Goal: Obtain resource: Obtain resource

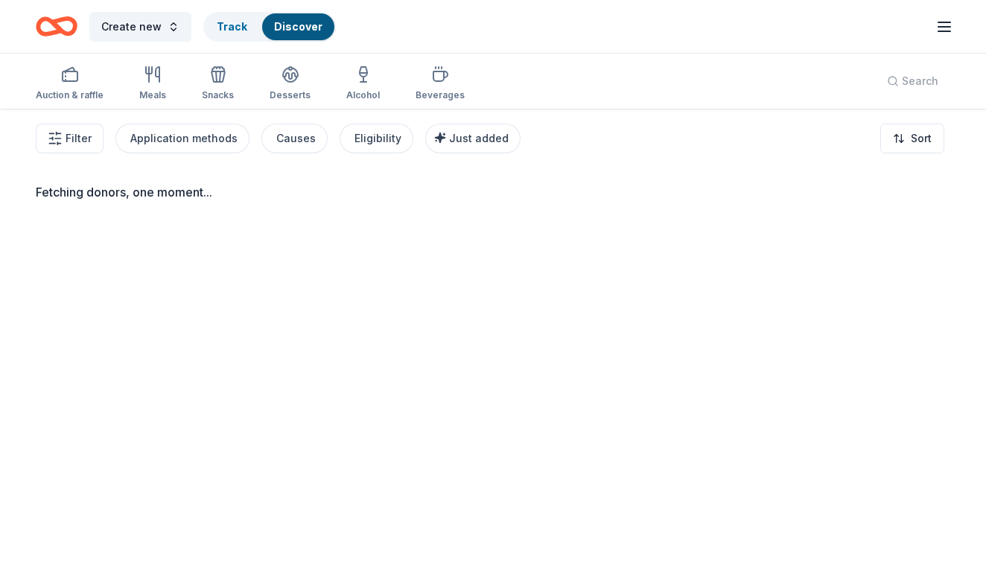
click at [392, 82] on div "Auction & raffle Meals Snacks Desserts Alcohol Beverages" at bounding box center [250, 84] width 429 height 49
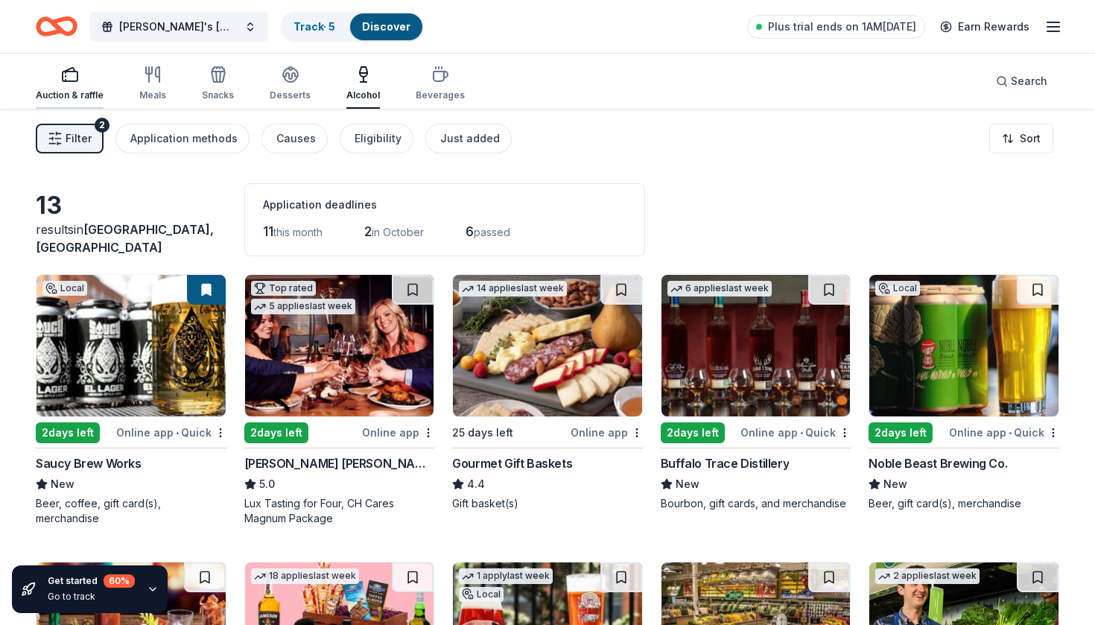
click at [69, 86] on div "Auction & raffle" at bounding box center [70, 84] width 68 height 36
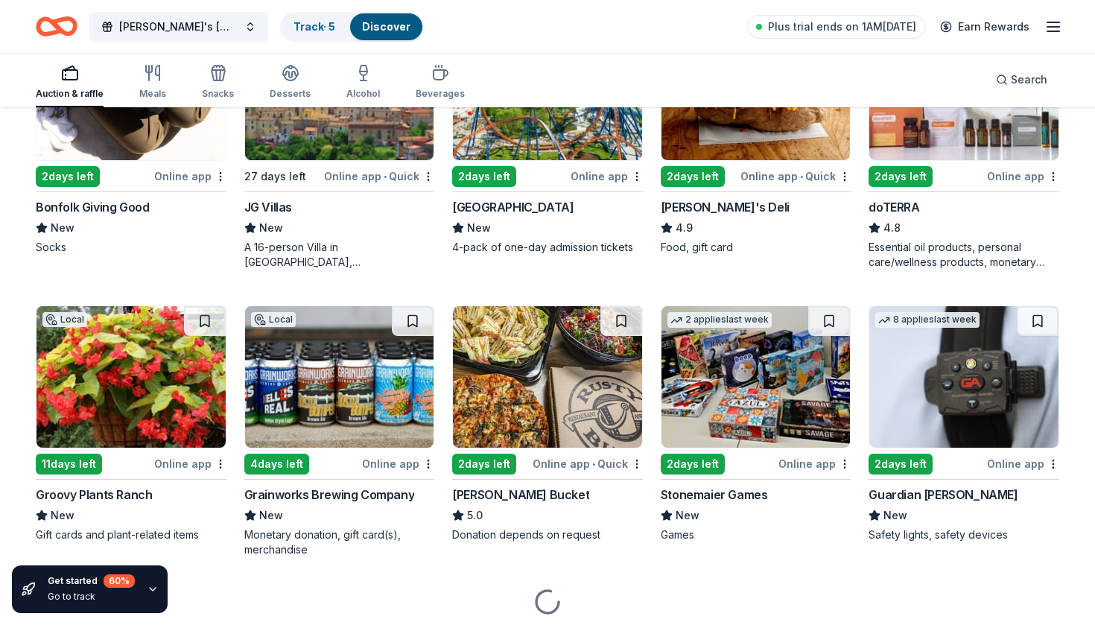
scroll to position [3117, 0]
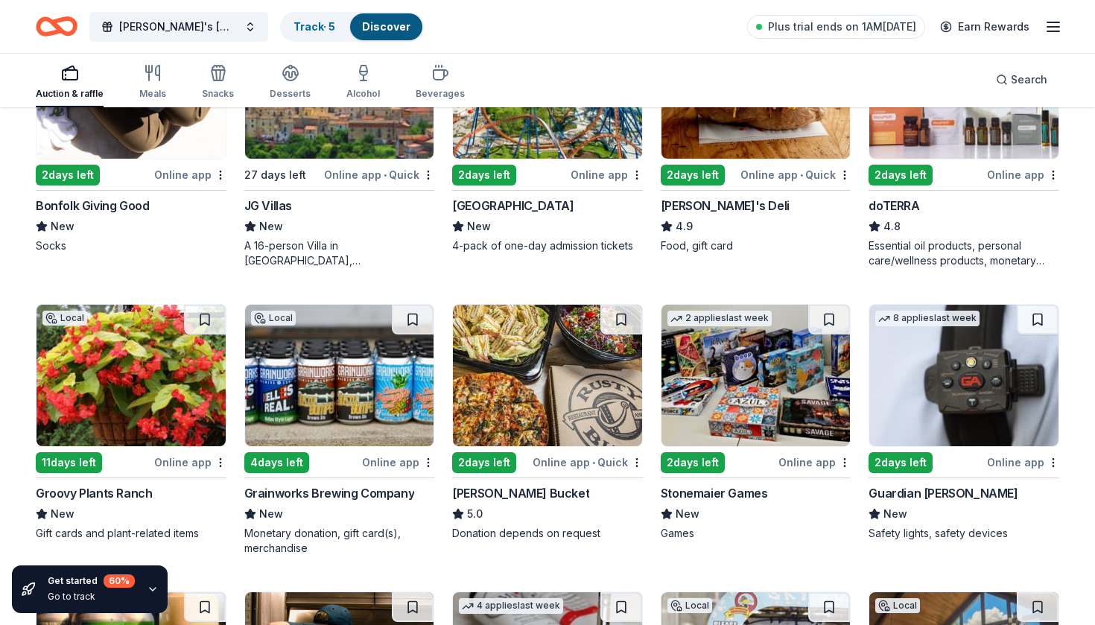
click at [159, 387] on img at bounding box center [130, 375] width 189 height 141
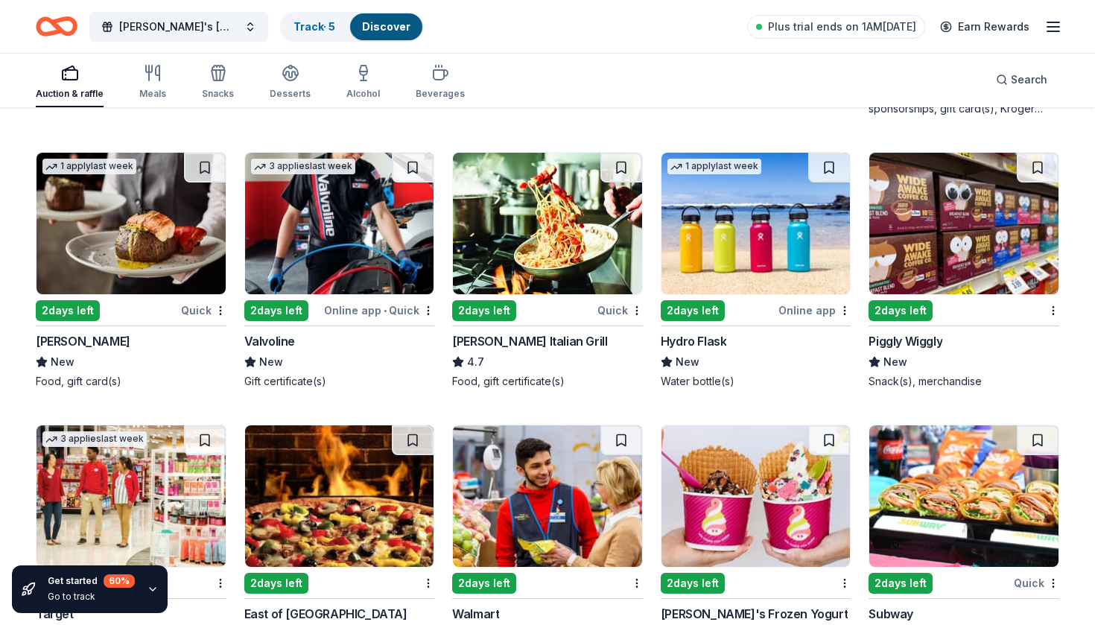
scroll to position [6976, 0]
click at [763, 224] on img at bounding box center [755, 223] width 189 height 141
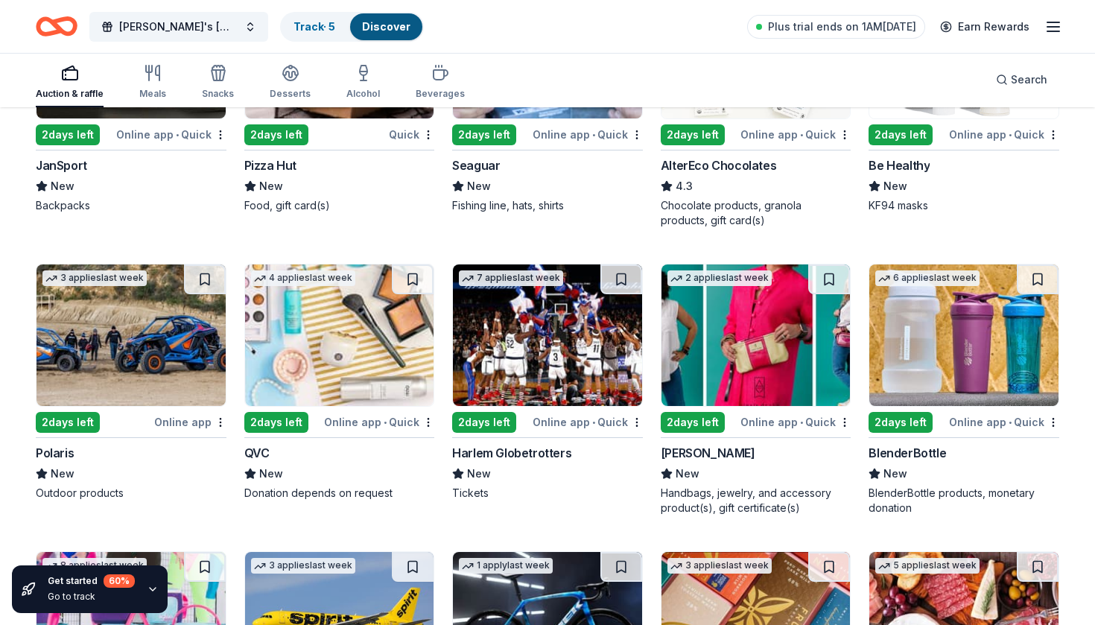
scroll to position [9671, 0]
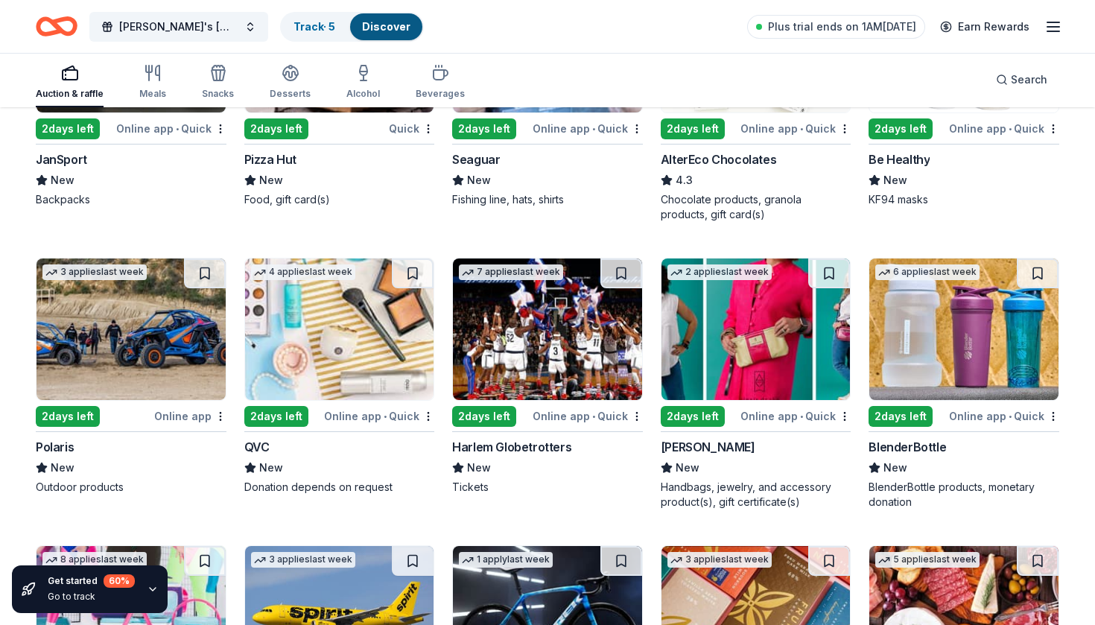
click at [938, 309] on img at bounding box center [963, 328] width 189 height 141
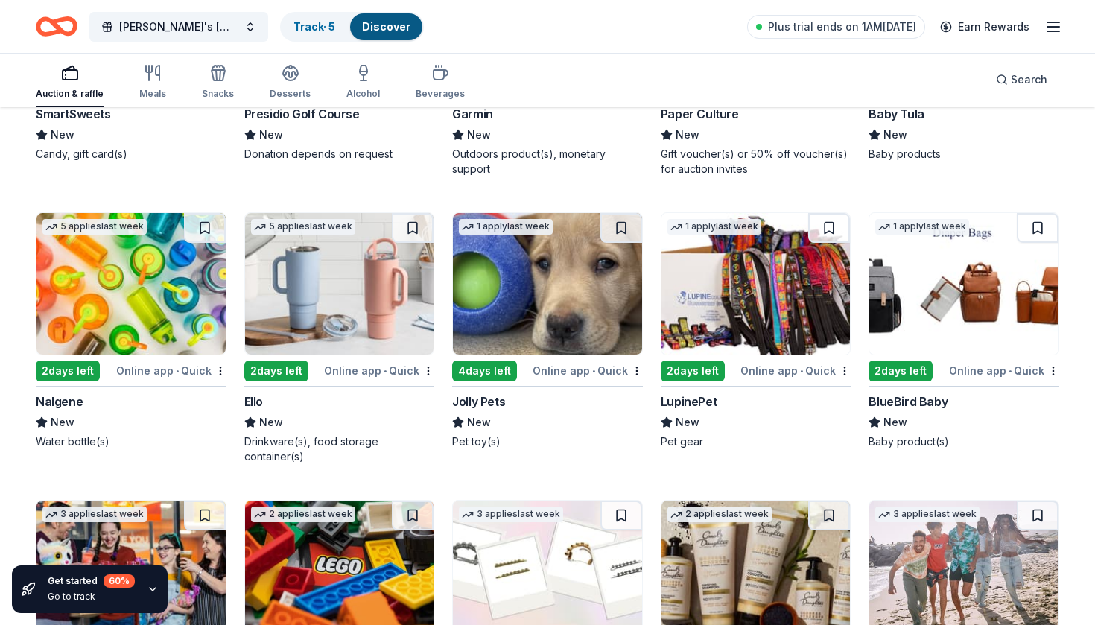
scroll to position [10579, 0]
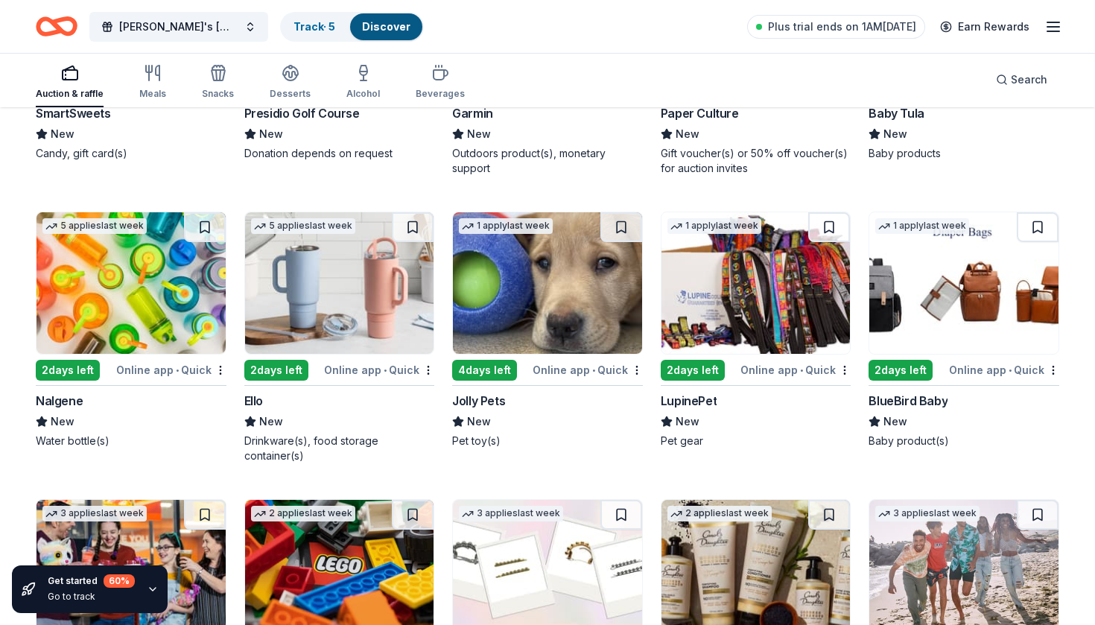
click at [360, 299] on img at bounding box center [339, 282] width 189 height 141
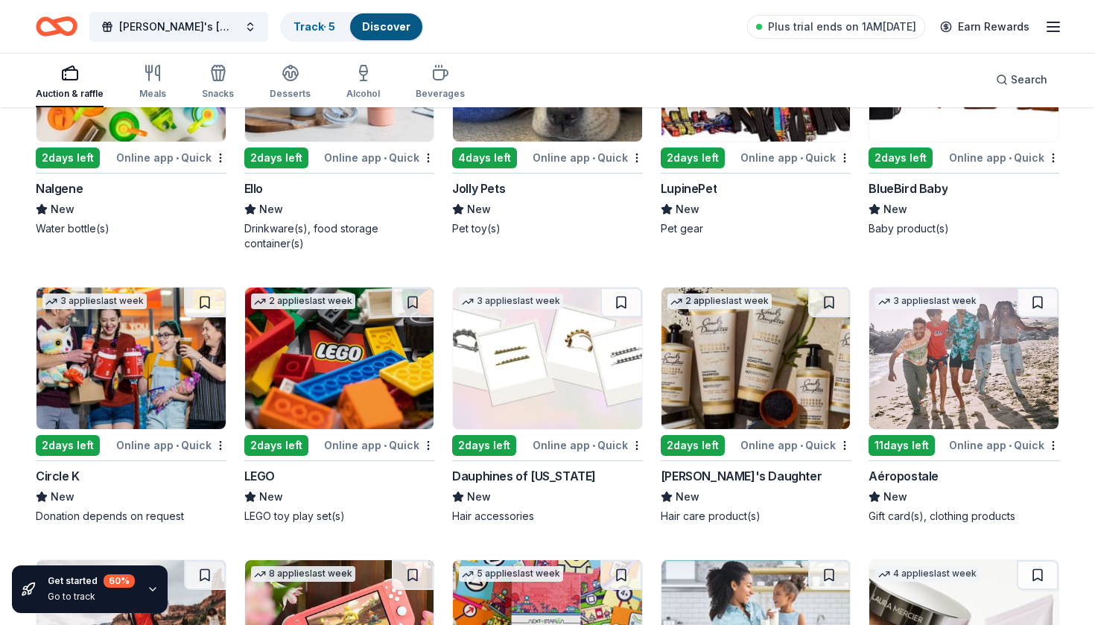
scroll to position [10791, 0]
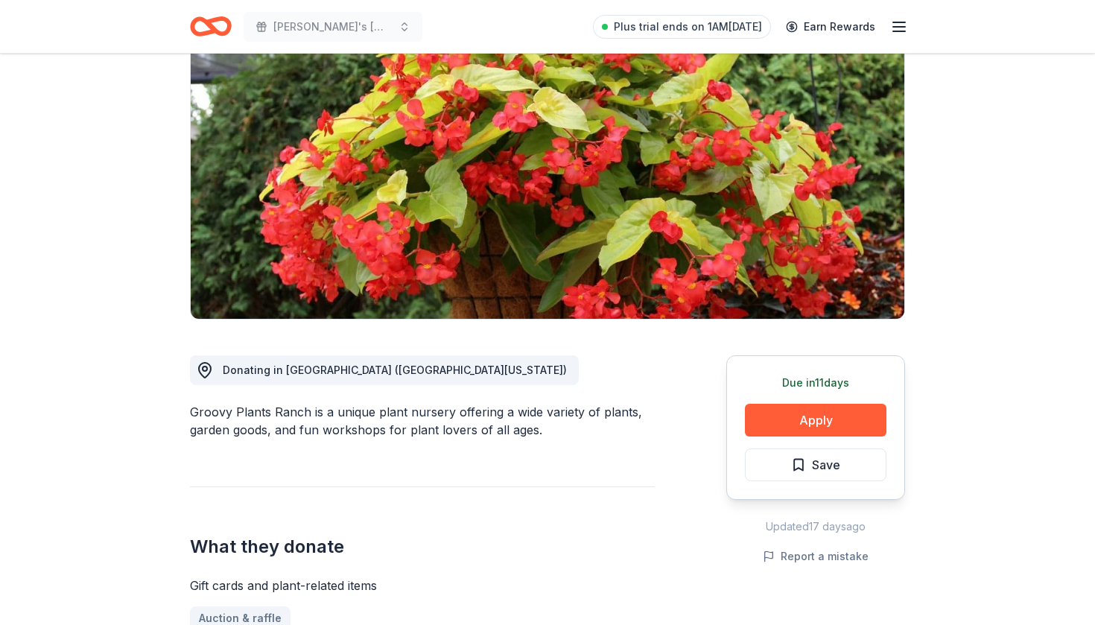
scroll to position [136, 0]
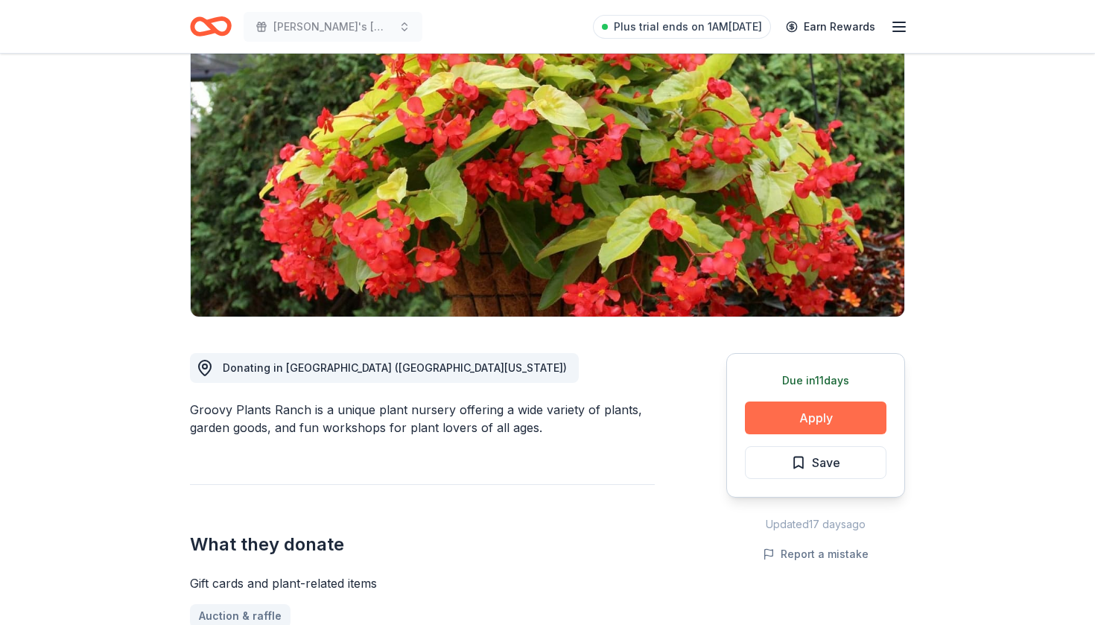
click at [752, 418] on button "Apply" at bounding box center [815, 417] width 141 height 33
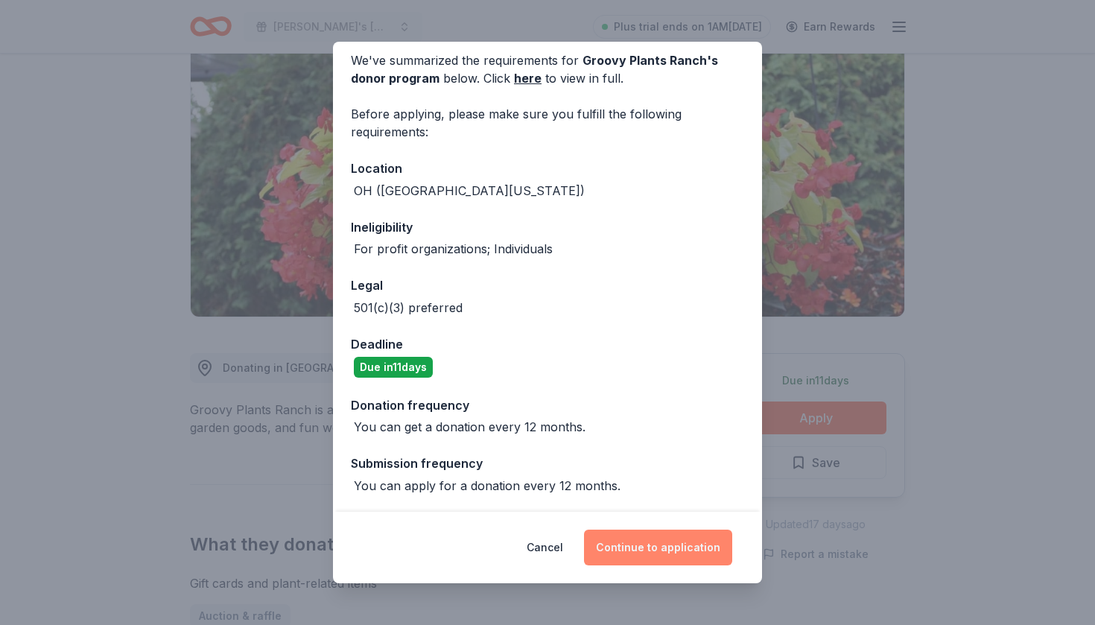
scroll to position [62, 0]
click at [669, 543] on button "Continue to application" at bounding box center [658, 547] width 148 height 36
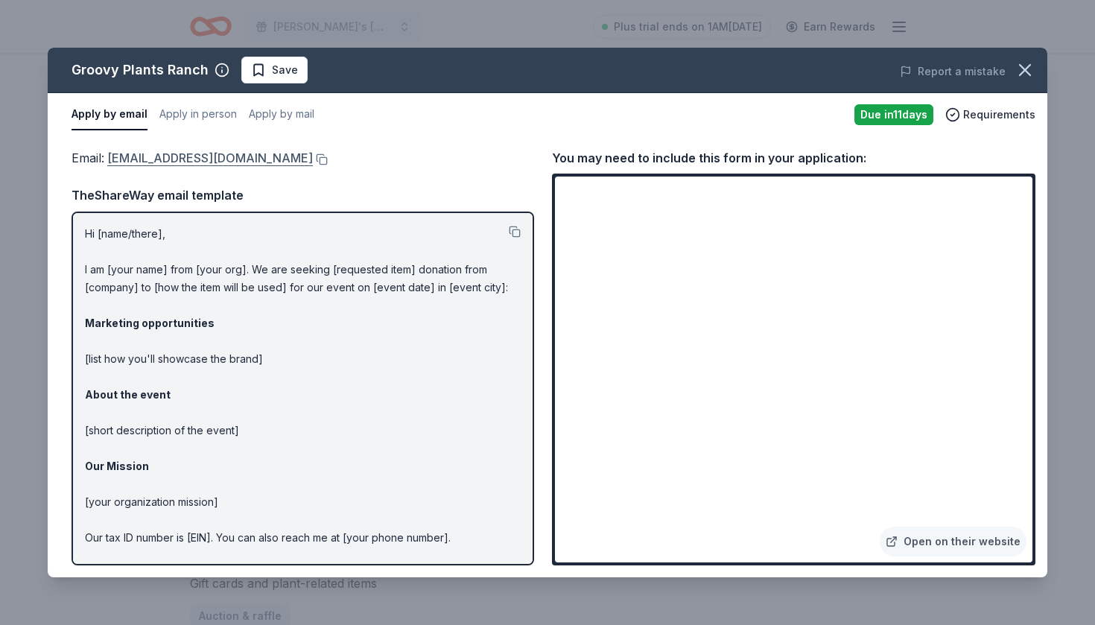
click at [223, 156] on link "contact@groovyplantsranch.com" at bounding box center [210, 157] width 206 height 19
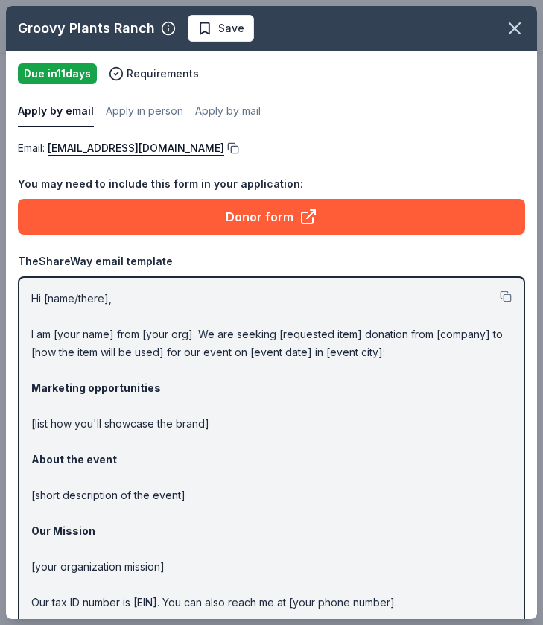
click at [224, 146] on button at bounding box center [231, 148] width 15 height 12
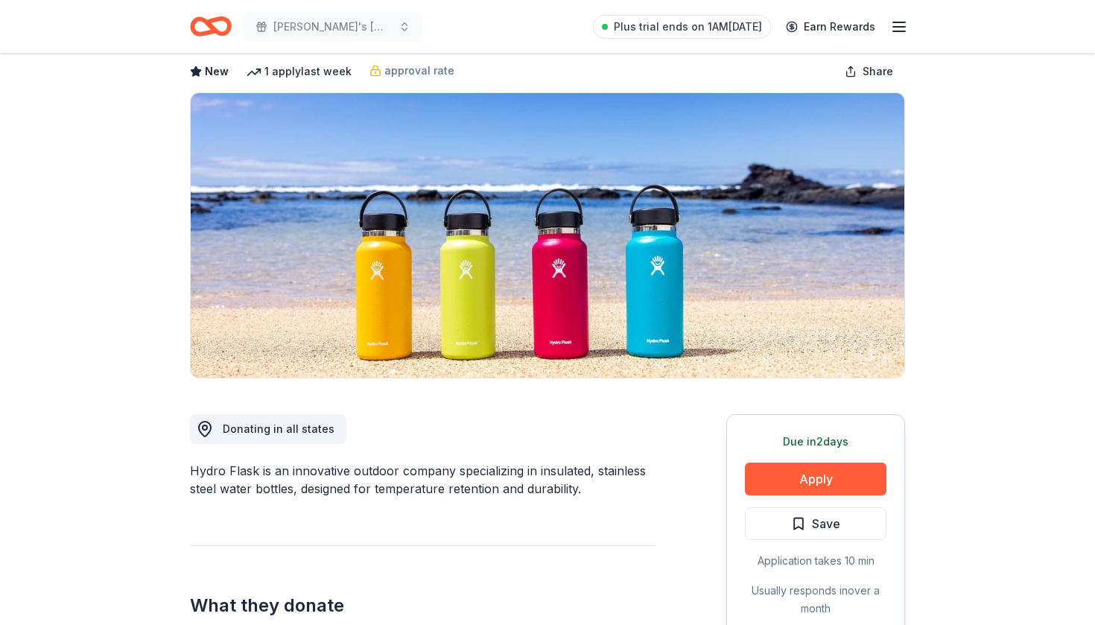
scroll to position [74, 0]
click at [802, 480] on button "Apply" at bounding box center [815, 479] width 141 height 33
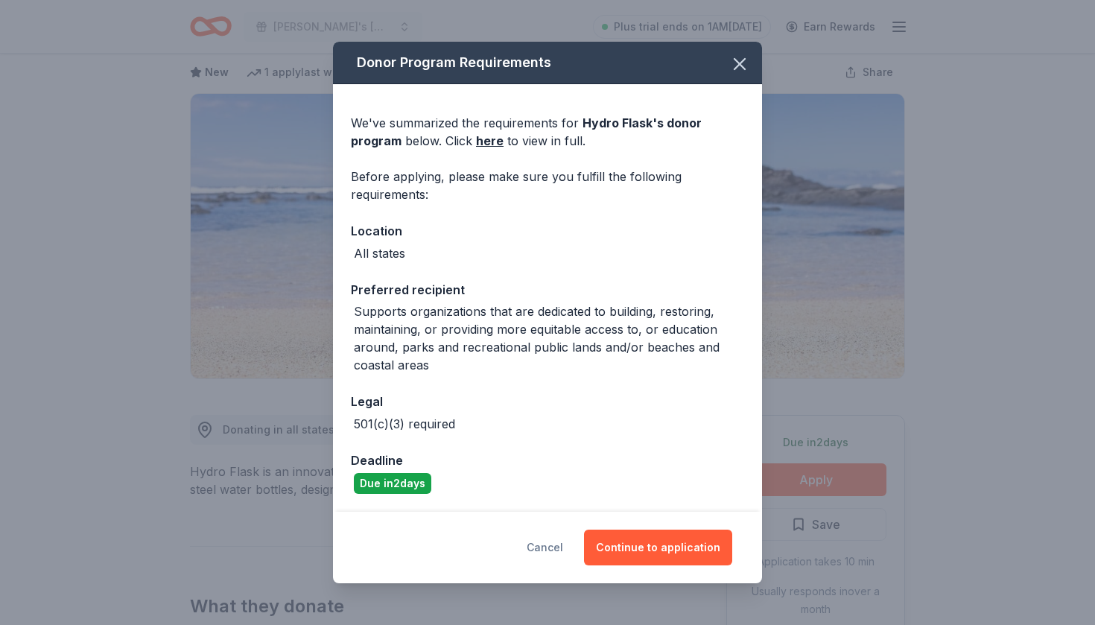
click at [557, 547] on button "Cancel" at bounding box center [544, 547] width 36 height 36
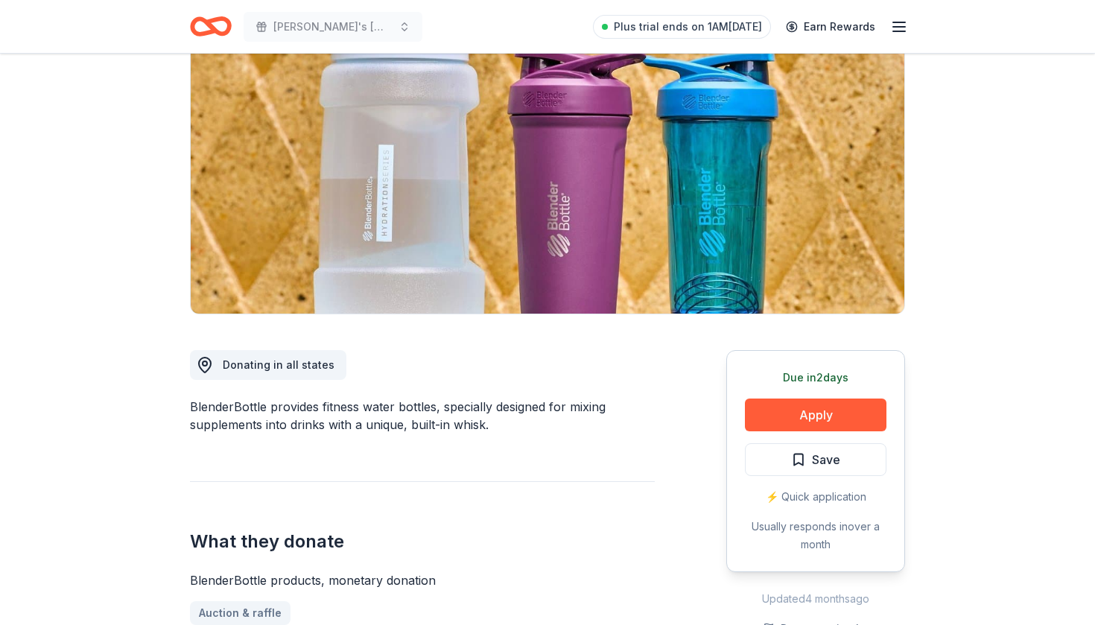
scroll to position [146, 0]
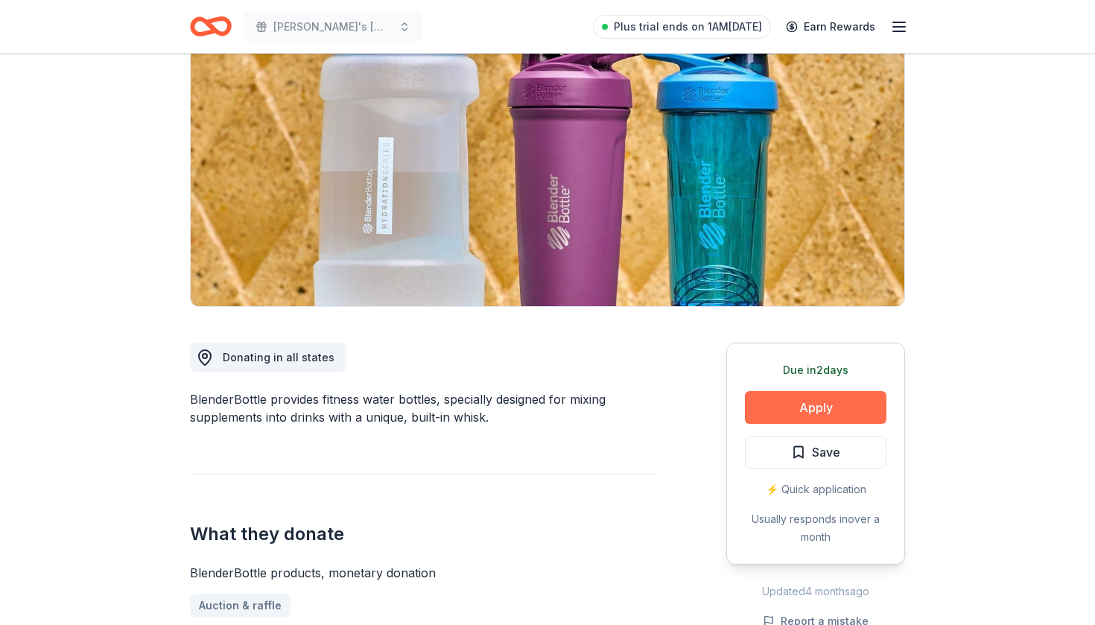
click at [822, 405] on button "Apply" at bounding box center [815, 407] width 141 height 33
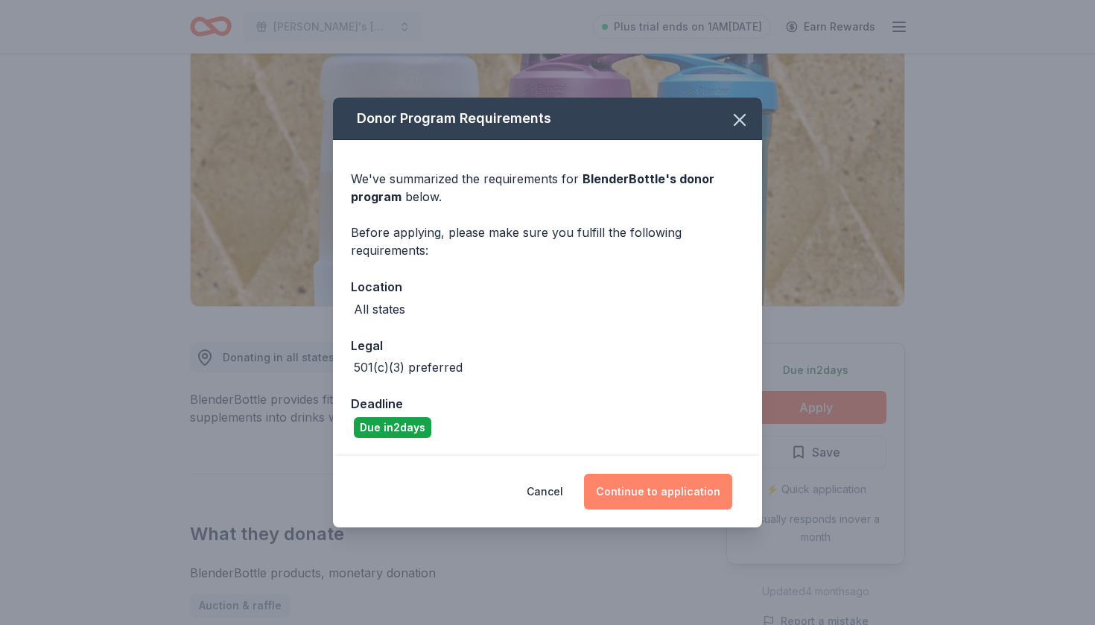
click at [620, 487] on button "Continue to application" at bounding box center [658, 492] width 148 height 36
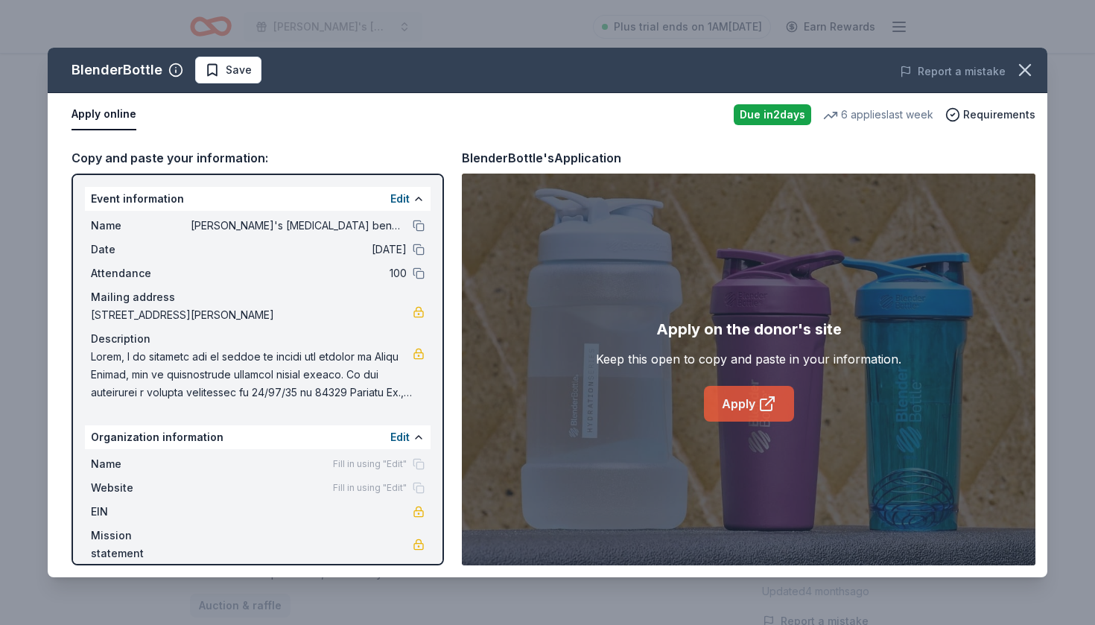
click at [746, 404] on link "Apply" at bounding box center [749, 404] width 90 height 36
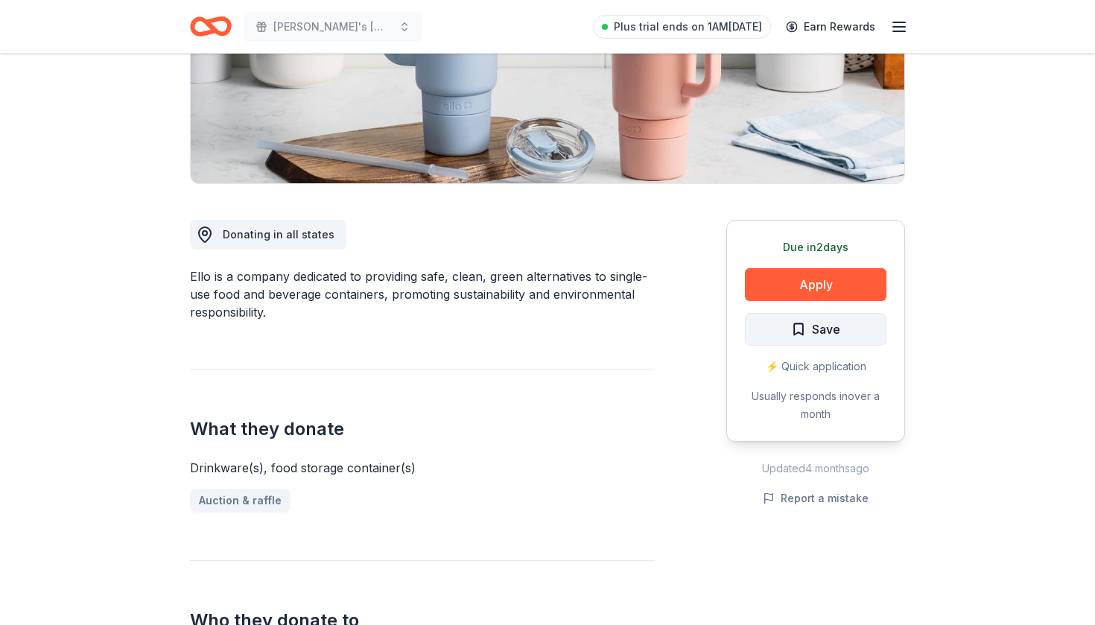
scroll to position [275, 0]
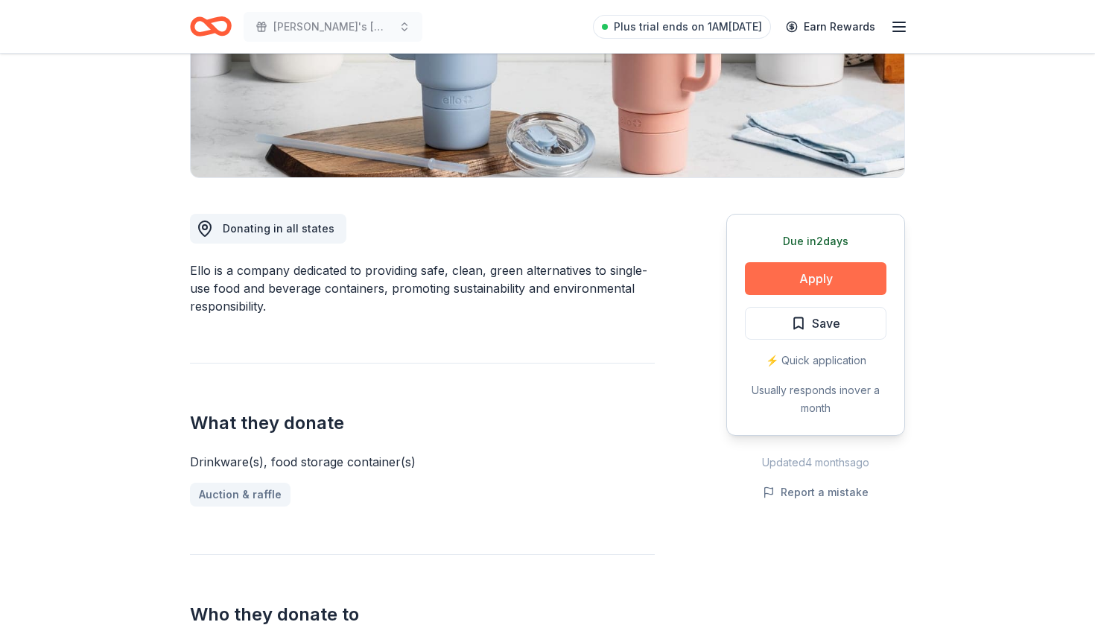
click at [790, 280] on button "Apply" at bounding box center [815, 278] width 141 height 33
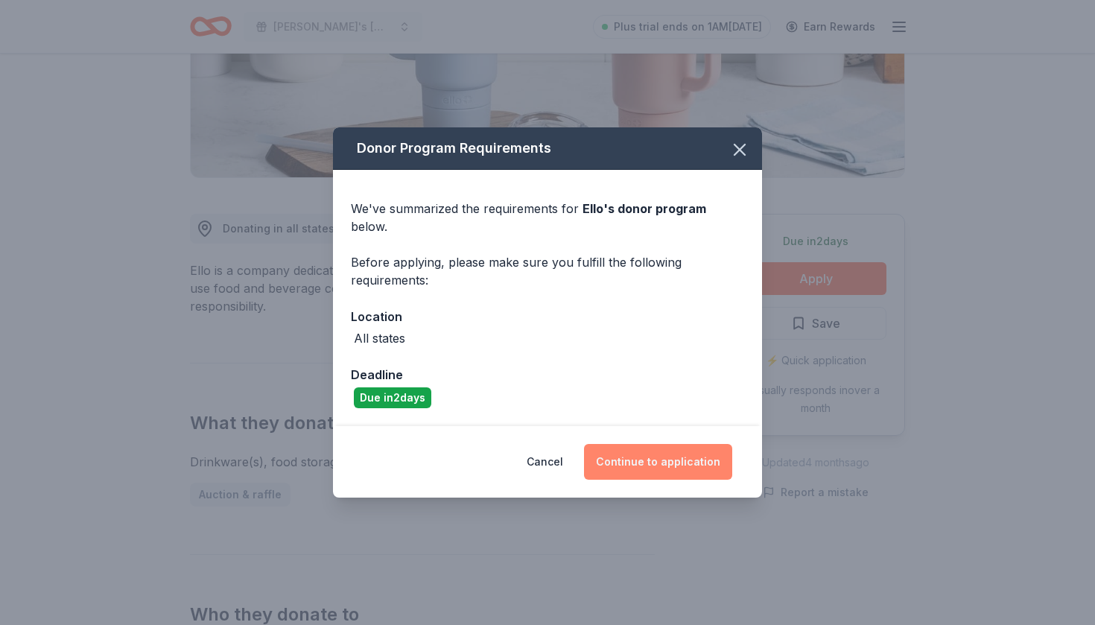
click at [640, 448] on button "Continue to application" at bounding box center [658, 462] width 148 height 36
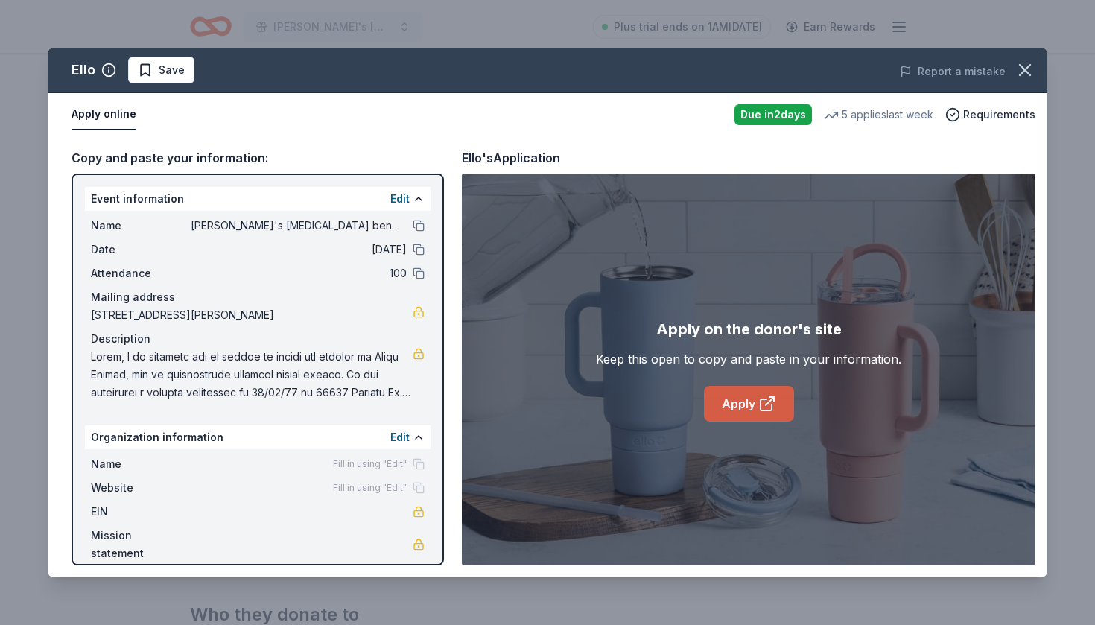
click at [730, 405] on link "Apply" at bounding box center [749, 404] width 90 height 36
